Goal: Use online tool/utility: Utilize a website feature to perform a specific function

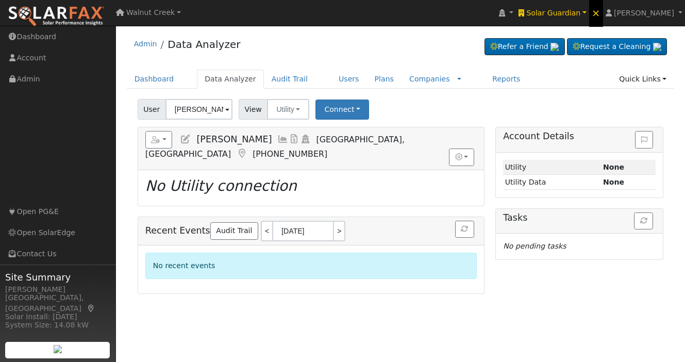
click at [600, 12] on span "×" at bounding box center [595, 13] width 9 height 12
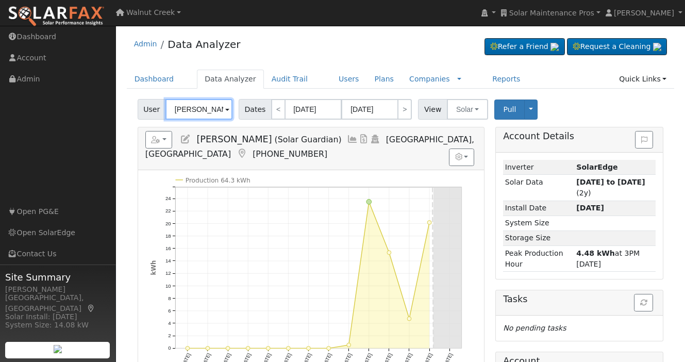
click at [151, 109] on span "User" at bounding box center [152, 109] width 28 height 21
paste input "[PERSON_NAME]"
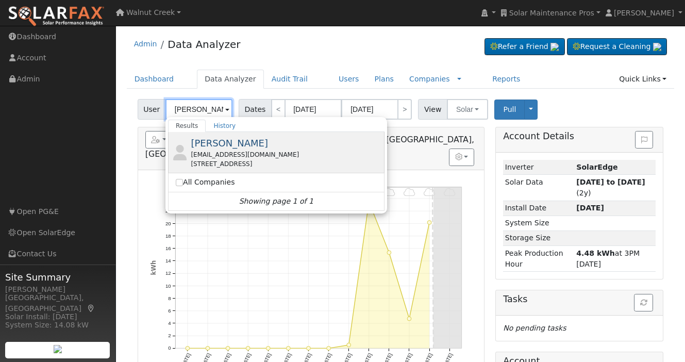
type input "[PERSON_NAME]"
click at [233, 147] on span "[PERSON_NAME]" at bounding box center [229, 143] width 77 height 11
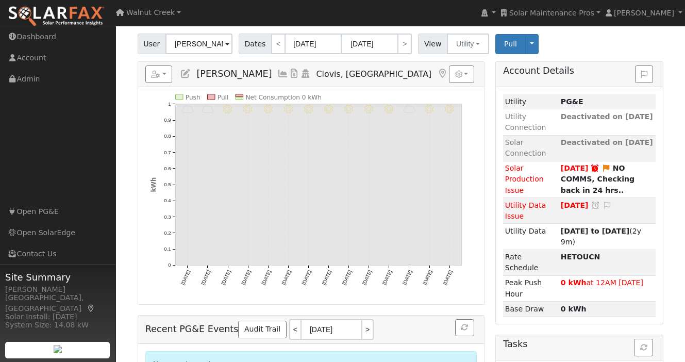
scroll to position [66, 0]
click at [467, 52] on button "Utility" at bounding box center [468, 43] width 42 height 21
click at [467, 76] on link "Solar" at bounding box center [482, 81] width 72 height 14
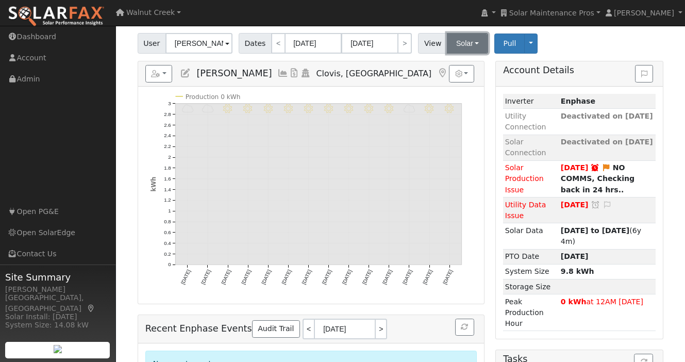
click at [469, 43] on button "Solar" at bounding box center [467, 43] width 41 height 21
click at [469, 63] on link "Utility" at bounding box center [482, 66] width 72 height 14
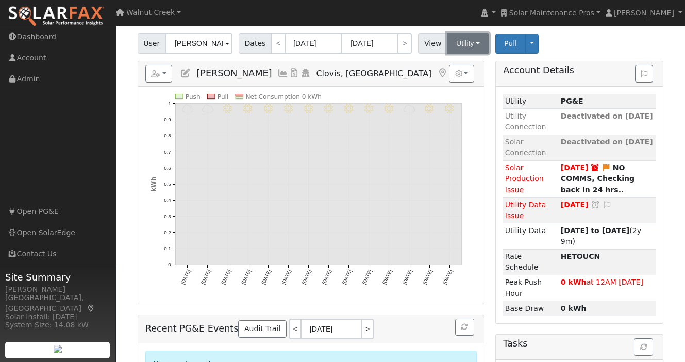
click at [470, 49] on button "Utility" at bounding box center [468, 43] width 42 height 21
click at [470, 75] on link "Solar" at bounding box center [482, 81] width 72 height 14
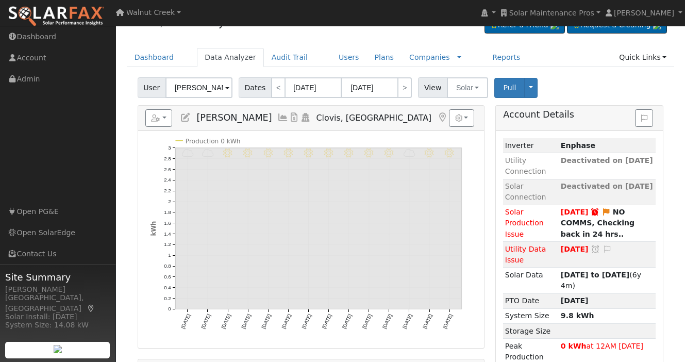
scroll to position [0, 0]
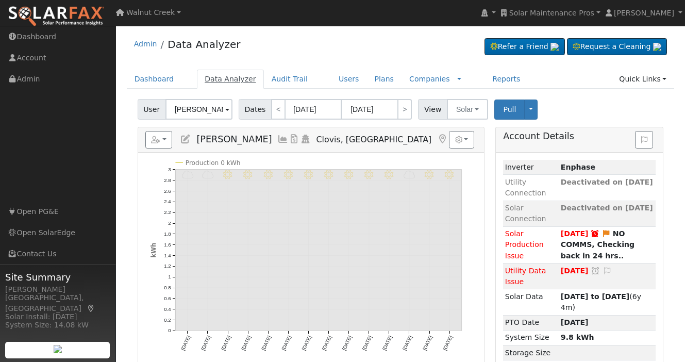
click at [229, 78] on link "Data Analyzer" at bounding box center [230, 79] width 67 height 19
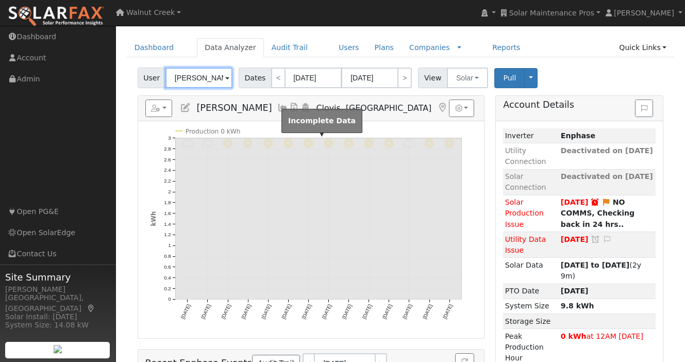
scroll to position [3, 0]
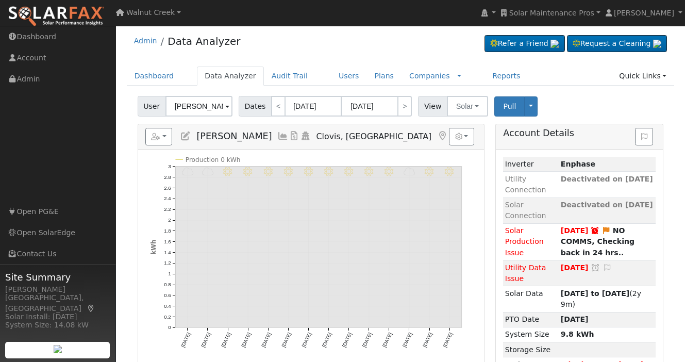
click at [152, 105] on span "User" at bounding box center [152, 106] width 28 height 21
paste input "Alfredo DaSilva"
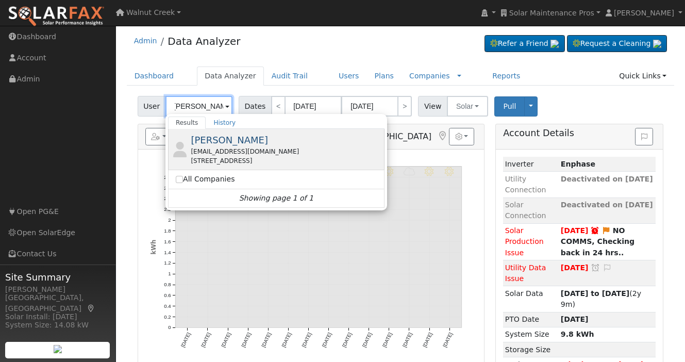
type input "Alfredo DaSilva"
click at [258, 145] on div "Alfredo DaSilva adasilva@mail.fresnostate.edu 5587 W Sample Ave, Fresno, CA 937…" at bounding box center [286, 149] width 191 height 32
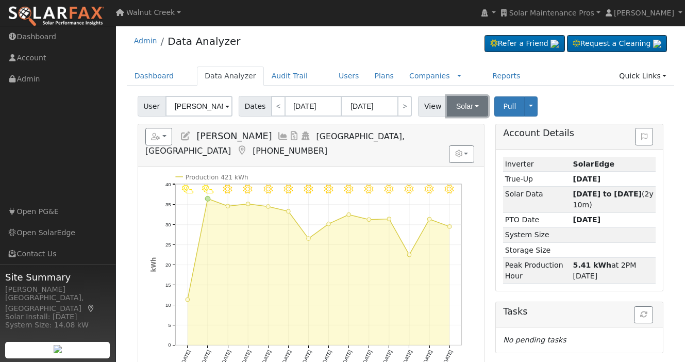
click at [465, 101] on button "Solar" at bounding box center [467, 106] width 41 height 21
click at [465, 124] on link "Utility" at bounding box center [482, 129] width 72 height 14
